Goal: Transaction & Acquisition: Purchase product/service

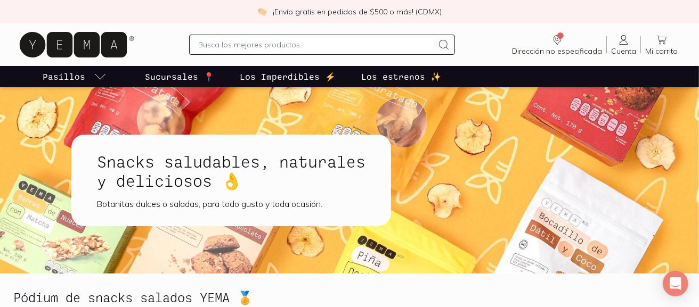
click at [176, 76] on p "Sucursales 📍" at bounding box center [179, 76] width 69 height 13
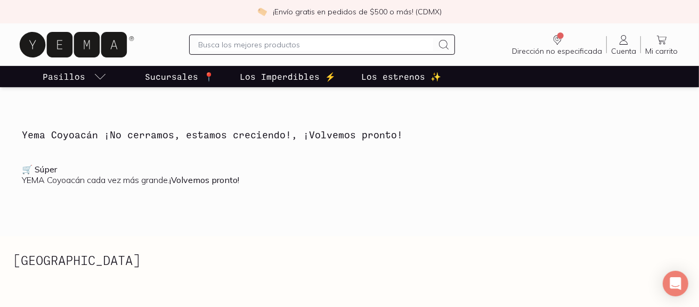
scroll to position [266, 0]
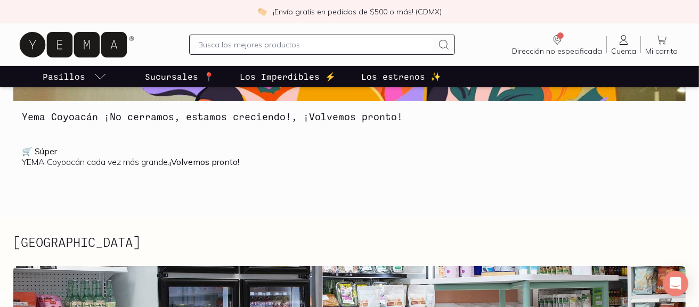
click at [24, 152] on b "🛒 Súper" at bounding box center [39, 151] width 35 height 11
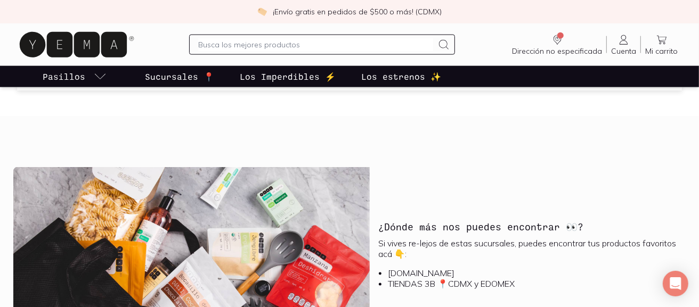
scroll to position [1171, 0]
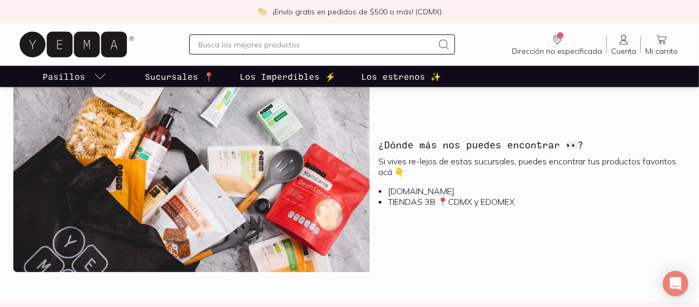
click at [465, 204] on li "TIENDAS 3B 📍CDMX y EDOMEX" at bounding box center [532, 201] width 289 height 11
click at [491, 202] on li "TIENDAS 3B 📍CDMX y EDOMEX" at bounding box center [532, 201] width 289 height 11
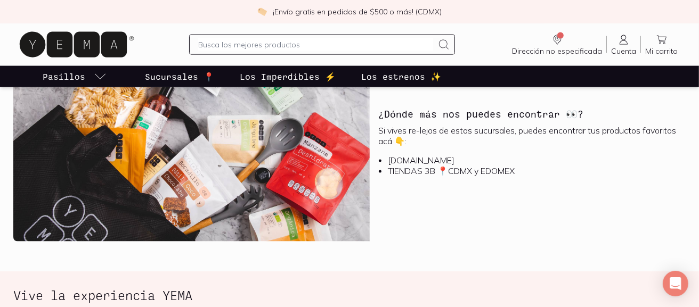
scroll to position [1224, 0]
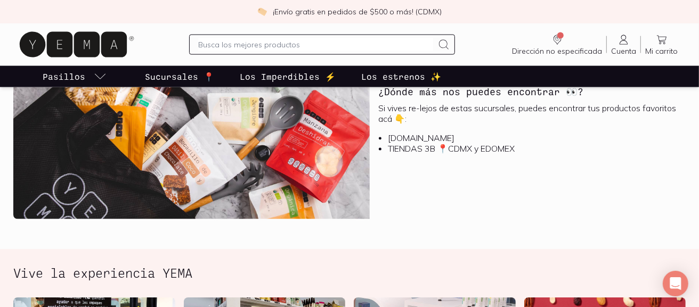
click at [410, 133] on li "[DOMAIN_NAME]" at bounding box center [532, 138] width 289 height 11
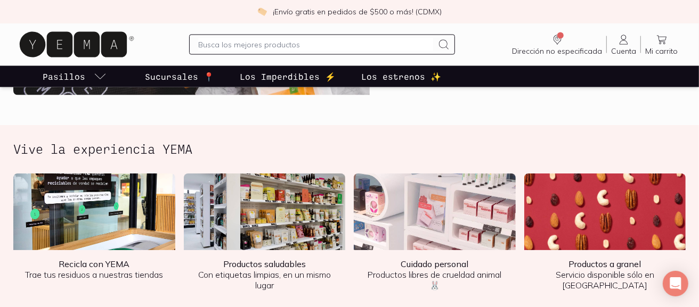
scroll to position [1331, 0]
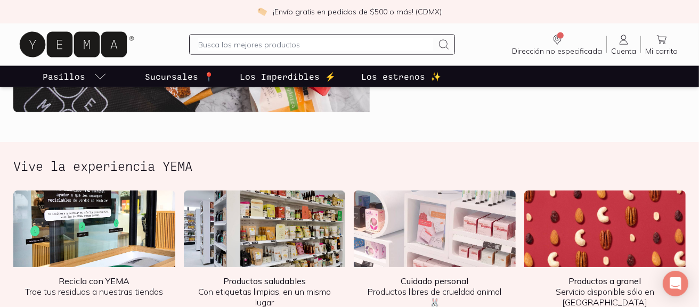
click at [620, 254] on img at bounding box center [605, 229] width 162 height 77
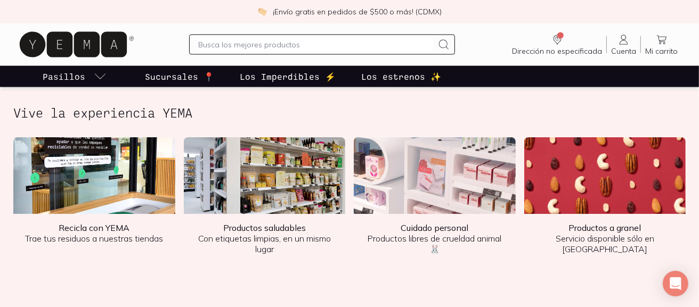
click at [604, 239] on p "Productos a granel Servicio disponible sólo en [PERSON_NAME]" at bounding box center [604, 239] width 145 height 32
click at [457, 185] on img at bounding box center [435, 175] width 162 height 77
click at [340, 274] on div "Productos saludables Con etiquetas limpias, en un mismo lugar" at bounding box center [265, 257] width 162 height 87
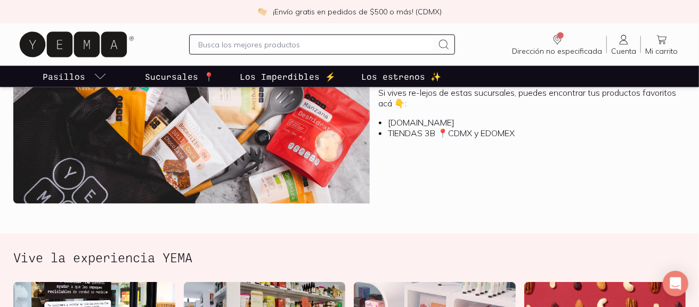
scroll to position [1171, 0]
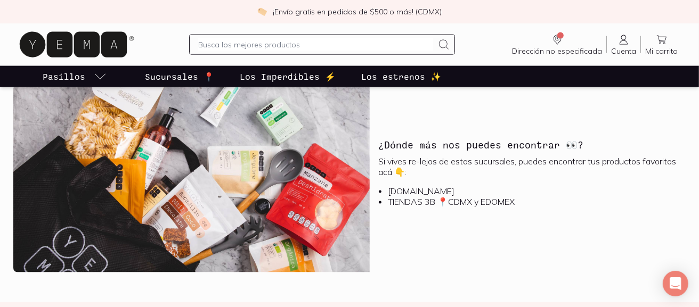
click at [416, 189] on li "[DOMAIN_NAME]" at bounding box center [532, 191] width 289 height 11
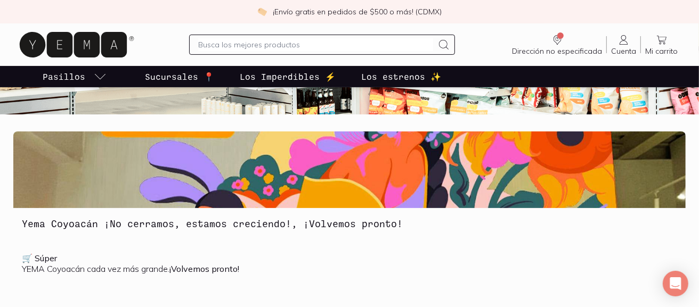
scroll to position [0, 0]
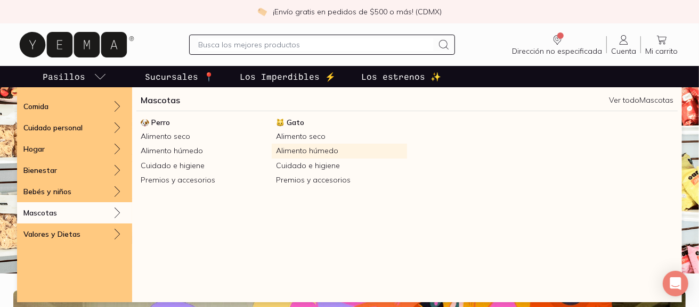
click at [311, 150] on link "Alimento húmedo" at bounding box center [339, 151] width 135 height 14
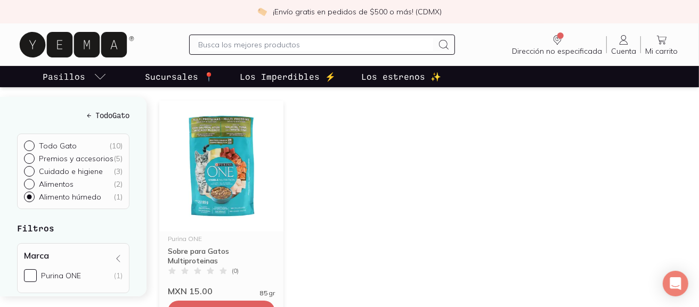
scroll to position [106, 0]
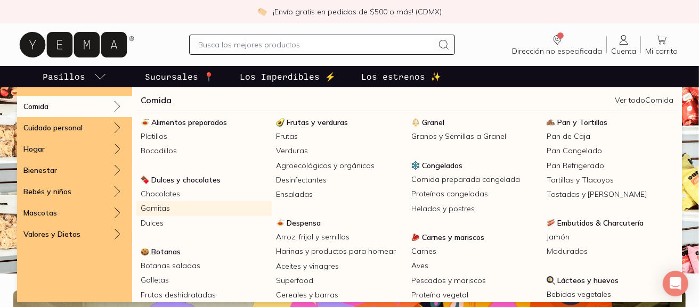
click at [163, 208] on link "Gomitas" at bounding box center [203, 208] width 135 height 14
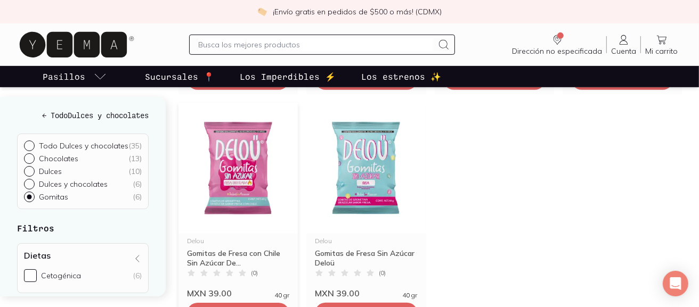
scroll to position [425, 0]
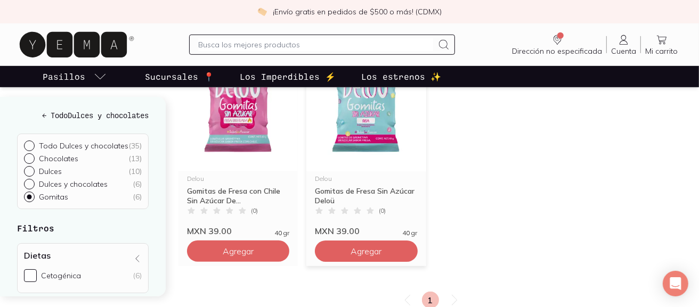
click at [253, 22] on span "Agregar" at bounding box center [238, 17] width 31 height 11
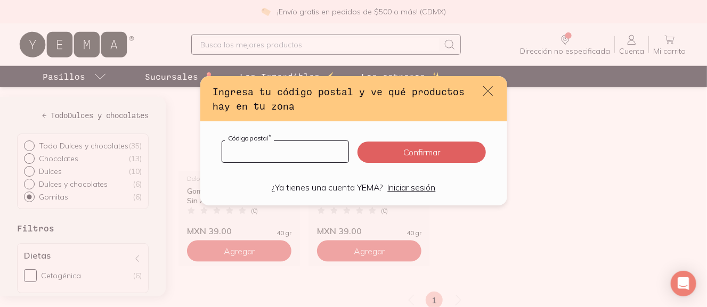
drag, startPoint x: 310, startPoint y: 153, endPoint x: 264, endPoint y: 153, distance: 46.3
click at [265, 153] on input "default" at bounding box center [285, 151] width 127 height 21
type input "05219"
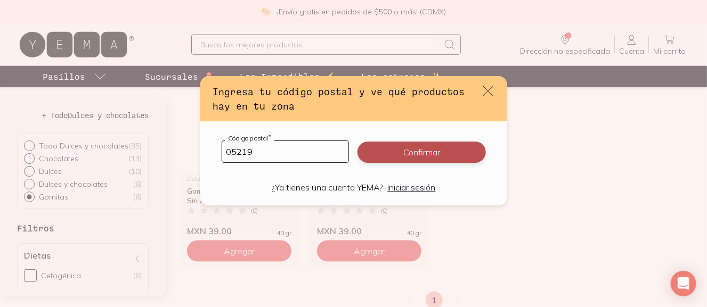
click at [416, 149] on button "Confirmar" at bounding box center [421, 152] width 128 height 21
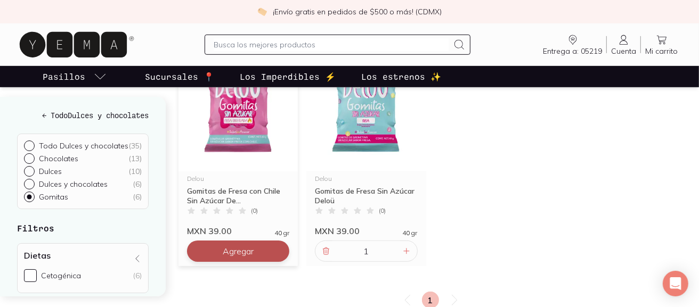
click at [234, 22] on span "Agregar" at bounding box center [238, 17] width 31 height 11
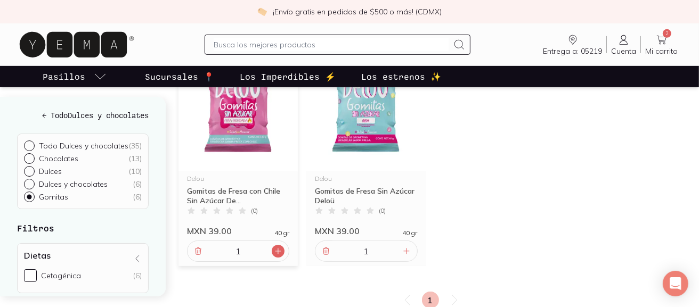
click at [274, 249] on icon at bounding box center [278, 251] width 9 height 9
click at [194, 249] on icon at bounding box center [198, 251] width 9 height 9
type input "1"
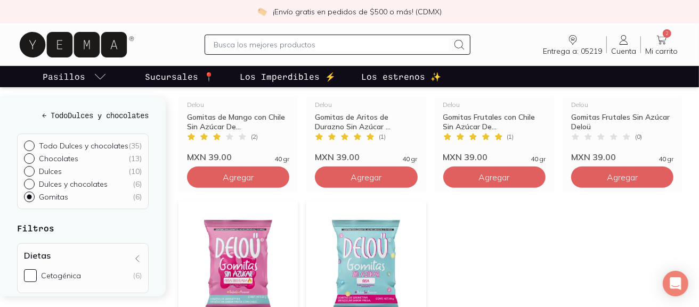
scroll to position [319, 0]
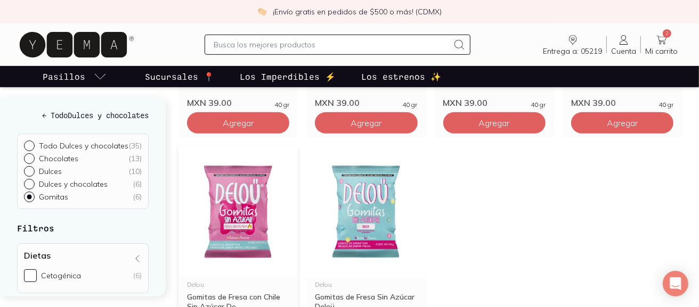
click at [235, 202] on img at bounding box center [237, 211] width 119 height 131
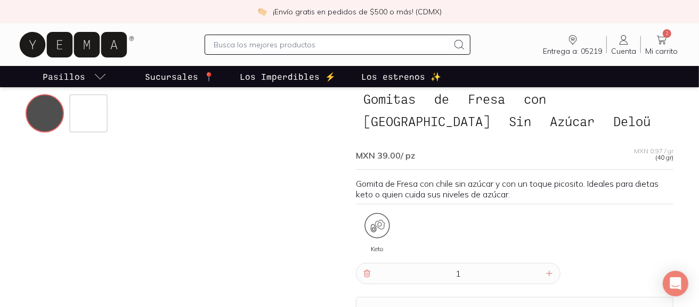
scroll to position [106, 0]
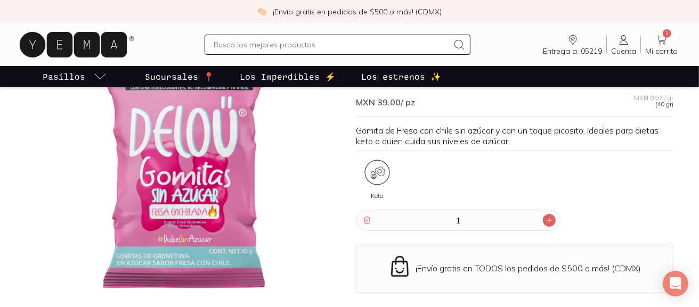
click at [545, 219] on icon at bounding box center [549, 220] width 9 height 9
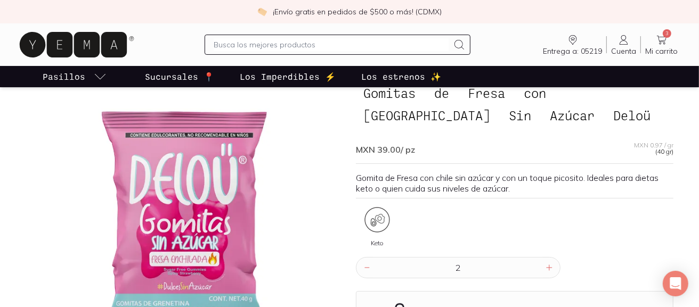
scroll to position [53, 0]
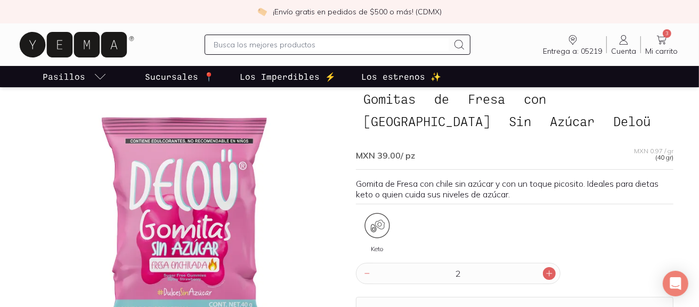
click at [549, 271] on icon at bounding box center [549, 273] width 9 height 9
click at [548, 269] on icon at bounding box center [549, 273] width 9 height 9
click at [547, 271] on icon at bounding box center [549, 273] width 9 height 9
click at [546, 271] on icon at bounding box center [549, 273] width 9 height 9
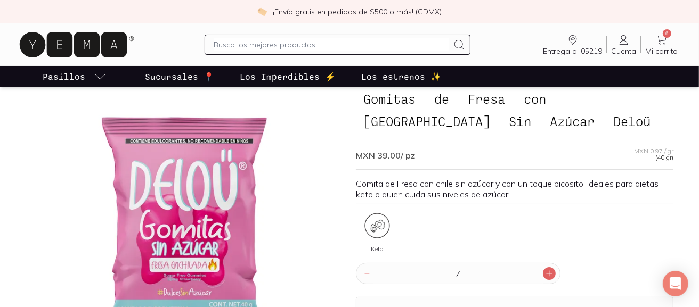
click at [545, 270] on icon at bounding box center [549, 273] width 9 height 9
click at [544, 269] on div at bounding box center [549, 273] width 13 height 13
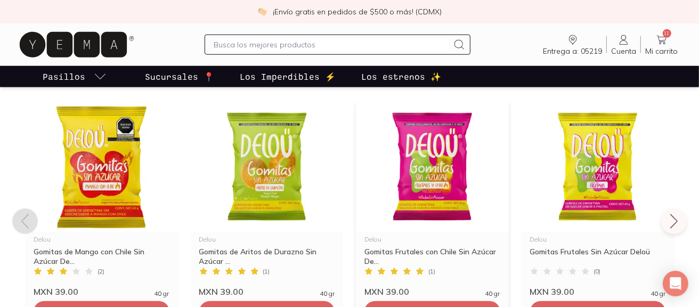
scroll to position [799, 0]
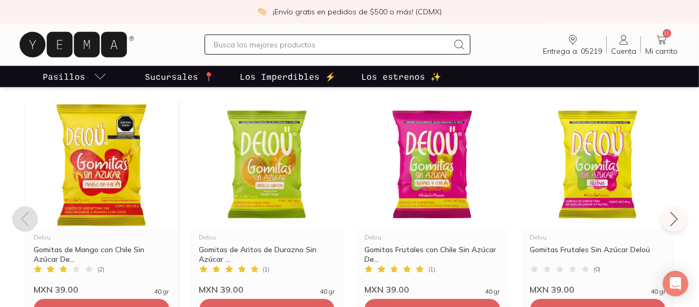
click at [96, 168] on img at bounding box center [101, 164] width 153 height 131
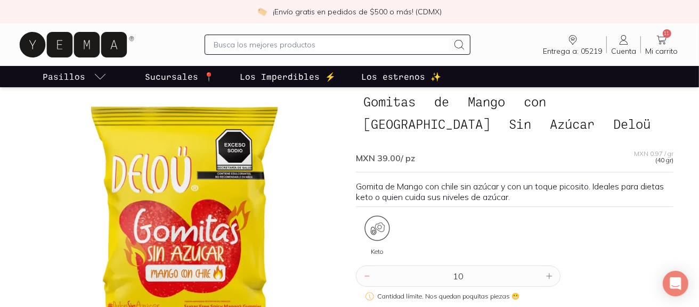
scroll to position [106, 0]
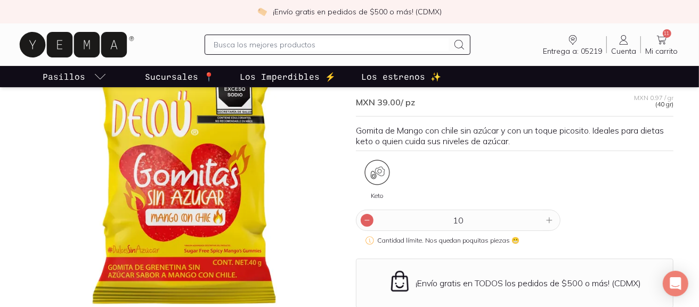
click at [364, 222] on icon at bounding box center [367, 220] width 9 height 9
type input "1"
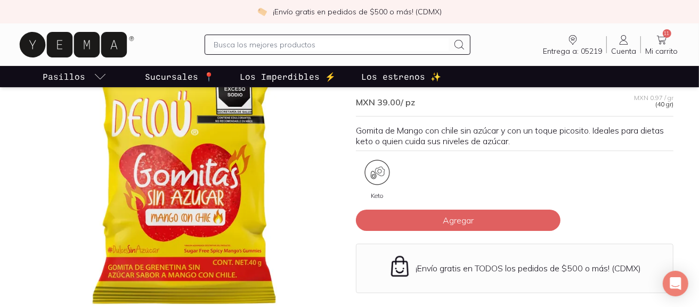
click at [364, 222] on button "Agregar" at bounding box center [458, 220] width 204 height 21
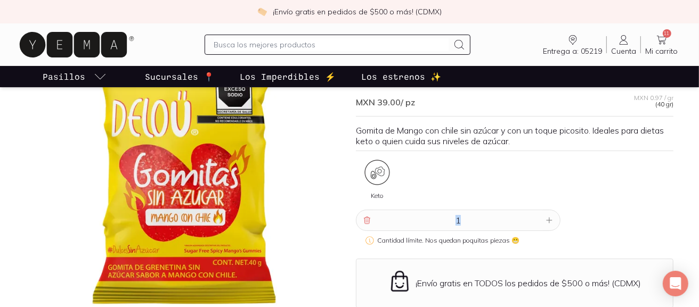
click at [364, 222] on icon at bounding box center [367, 220] width 9 height 9
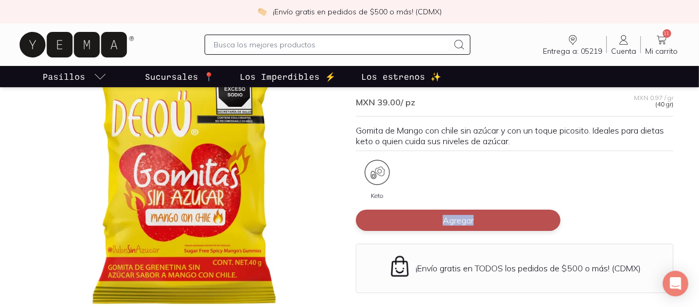
click at [476, 219] on button "Agregar" at bounding box center [458, 220] width 204 height 21
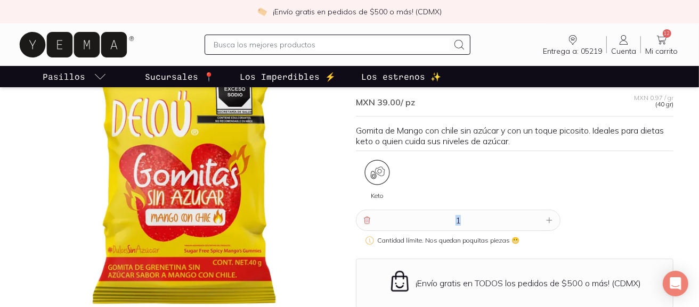
click at [548, 221] on icon at bounding box center [549, 220] width 9 height 9
click at [552, 219] on icon at bounding box center [549, 220] width 9 height 9
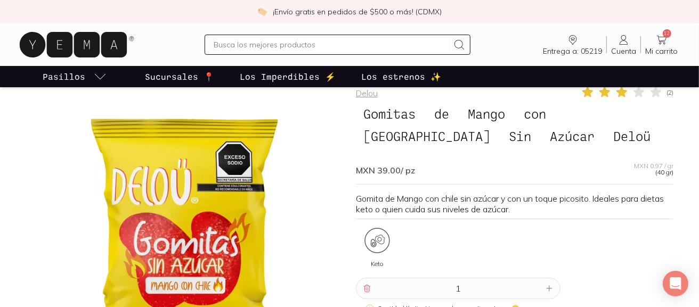
scroll to position [53, 0]
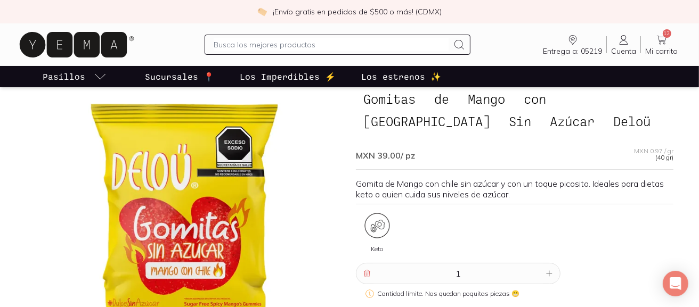
click at [549, 273] on icon at bounding box center [548, 273] width 5 height 5
click at [491, 274] on input "1" at bounding box center [457, 274] width 169 height 20
type input "1"
click at [552, 276] on icon at bounding box center [549, 273] width 9 height 9
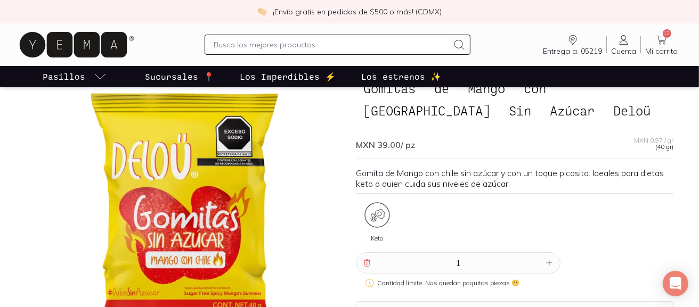
scroll to position [106, 0]
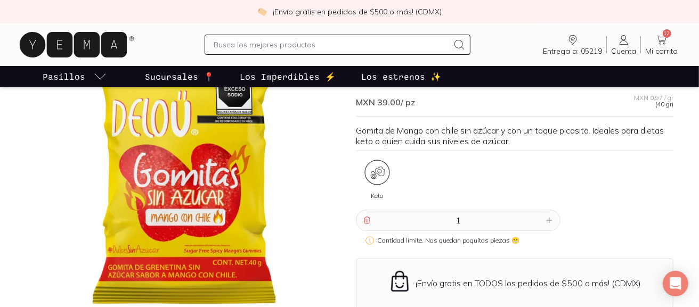
click at [654, 30] on div "Entrega a: 05219 05219 Buscar Buscar Cuenta Cuenta 12 Mi carrito Carrito" at bounding box center [349, 45] width 664 height 34
click at [669, 40] on link "12 Mi carrito Carrito" at bounding box center [660, 45] width 41 height 22
